Goal: Task Accomplishment & Management: Manage account settings

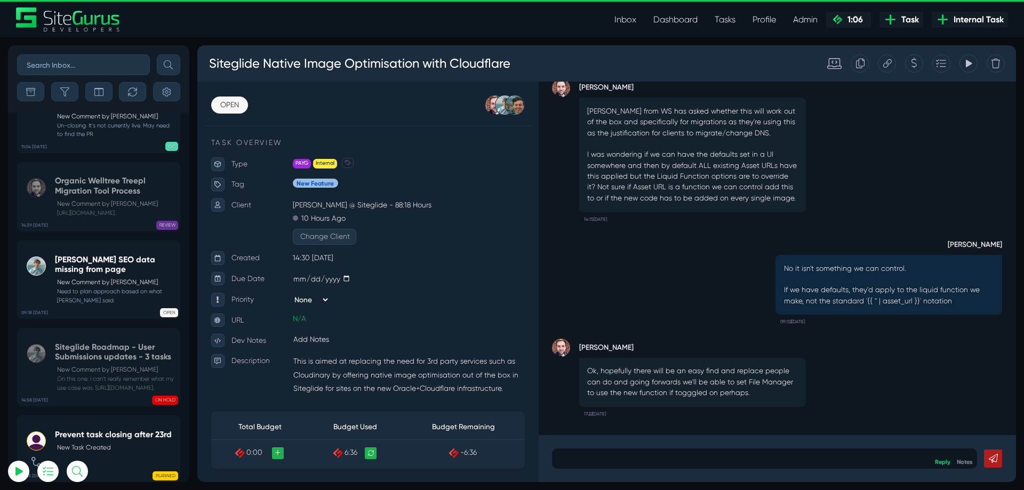
select select "0"
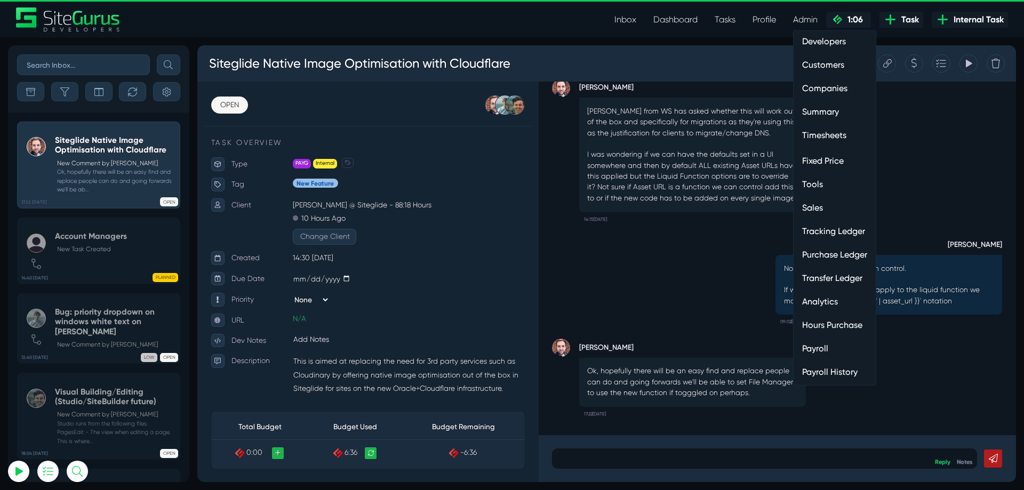
click at [806, 21] on link "Admin" at bounding box center [806, 19] width 42 height 21
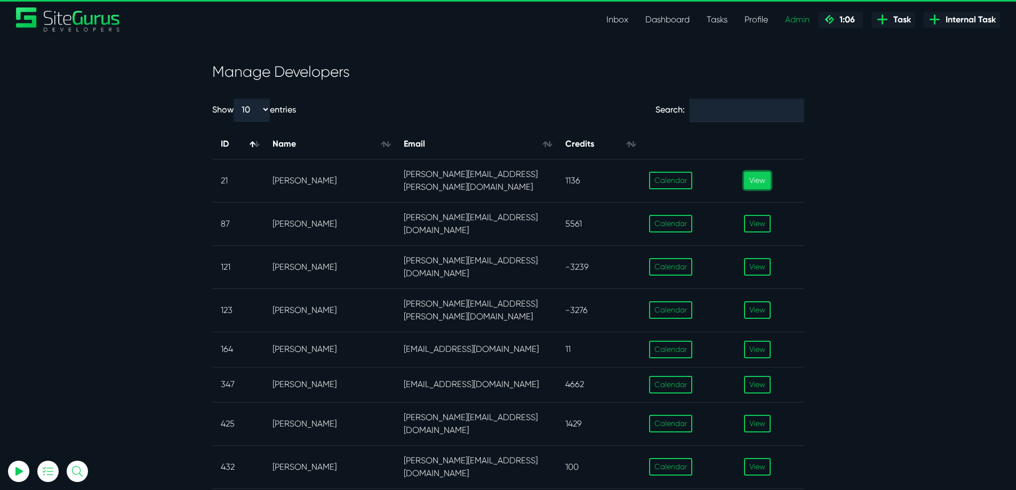
click at [750, 178] on link "View" at bounding box center [757, 181] width 27 height 18
